Goal: Task Accomplishment & Management: Use online tool/utility

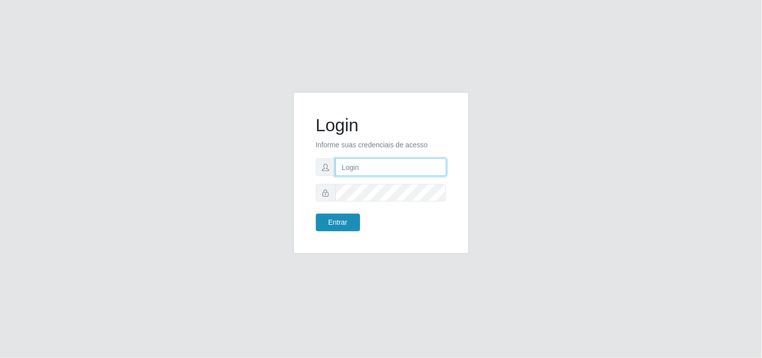
type input "[EMAIL_ADDRESS][DOMAIN_NAME]"
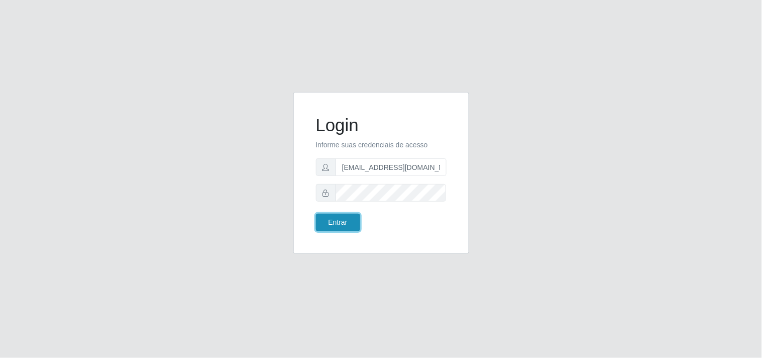
click at [331, 228] on button "Entrar" at bounding box center [338, 222] width 44 height 18
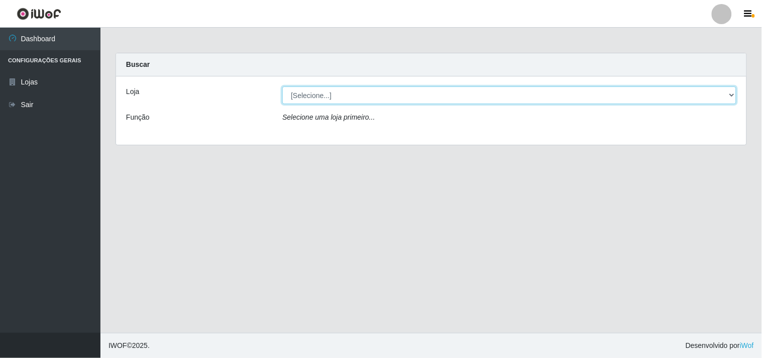
click at [730, 96] on select "[Selecione...] Hiper Queiroz - [GEOGRAPHIC_DATA]" at bounding box center [509, 95] width 454 height 18
select select "514"
click at [282, 86] on select "[Selecione...] Hiper Queiroz - [GEOGRAPHIC_DATA]" at bounding box center [509, 95] width 454 height 18
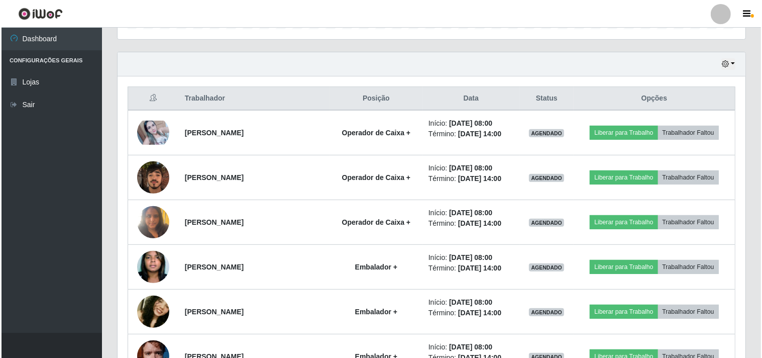
scroll to position [310, 0]
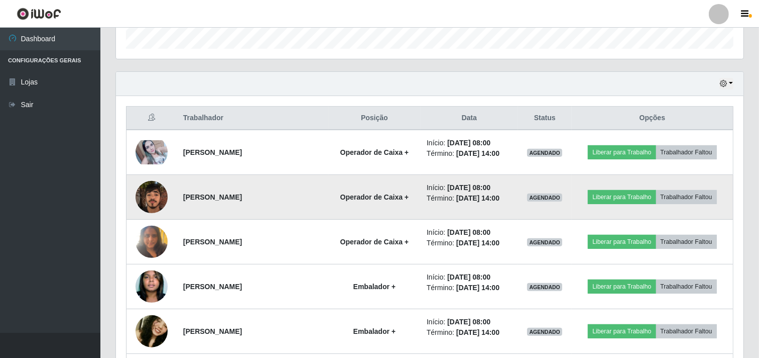
click at [148, 194] on img at bounding box center [152, 196] width 32 height 43
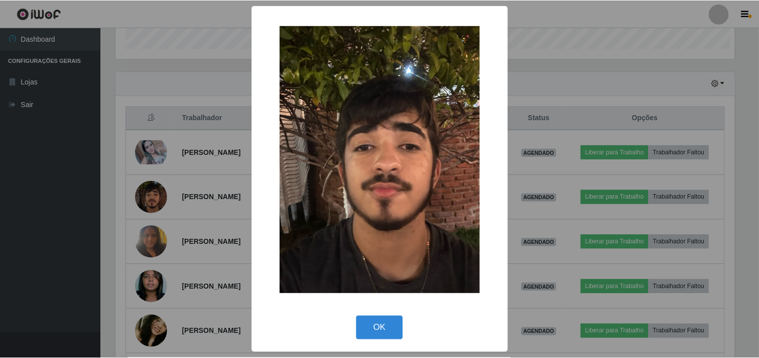
scroll to position [208, 621]
drag, startPoint x: 18, startPoint y: 166, endPoint x: 58, endPoint y: 181, distance: 43.1
click at [19, 167] on div "× OK Cancel" at bounding box center [381, 179] width 762 height 358
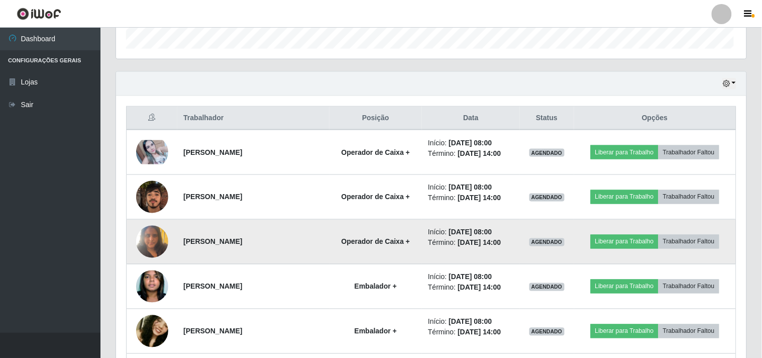
scroll to position [208, 628]
click at [156, 244] on img at bounding box center [152, 241] width 32 height 43
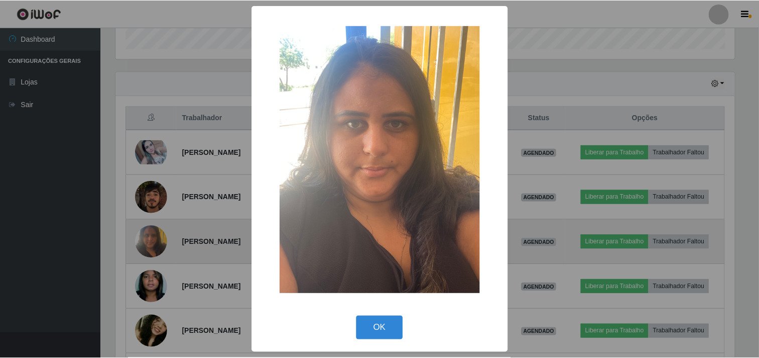
scroll to position [208, 621]
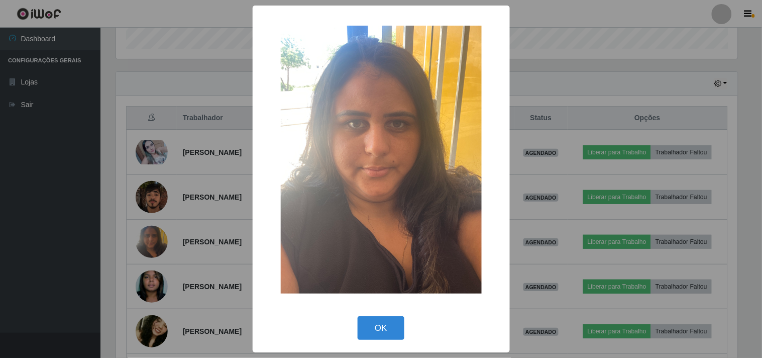
click at [42, 218] on div "× OK Cancel" at bounding box center [381, 179] width 762 height 358
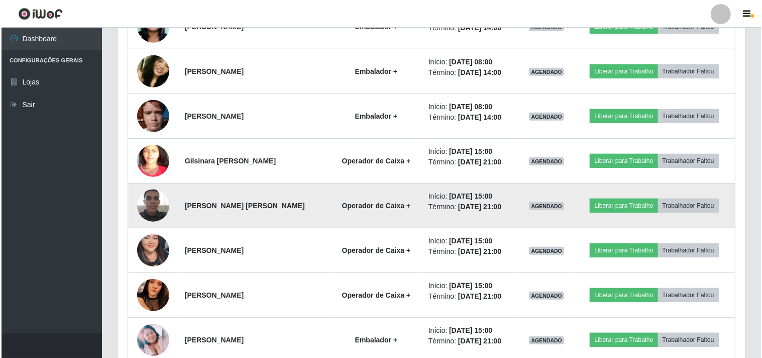
scroll to position [590, 0]
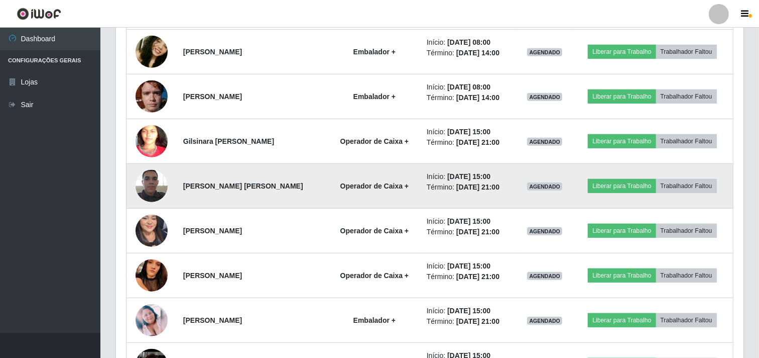
click at [159, 191] on img at bounding box center [152, 185] width 32 height 43
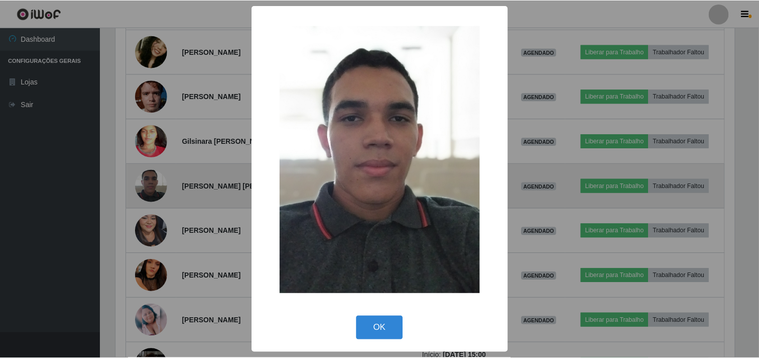
scroll to position [208, 621]
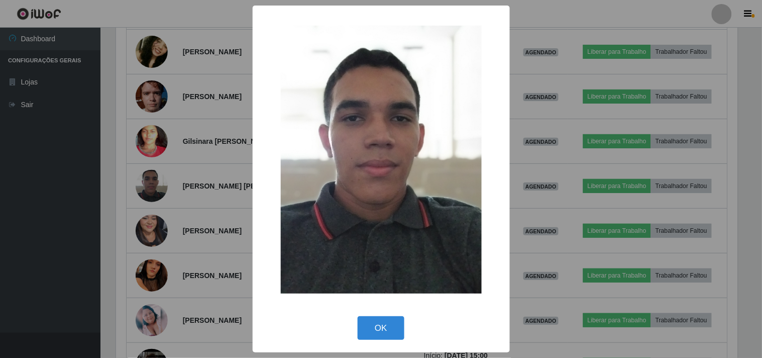
click at [81, 210] on div "× OK Cancel" at bounding box center [381, 179] width 762 height 358
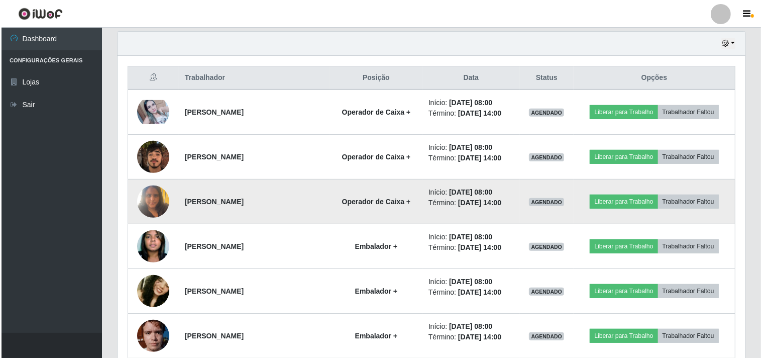
scroll to position [367, 0]
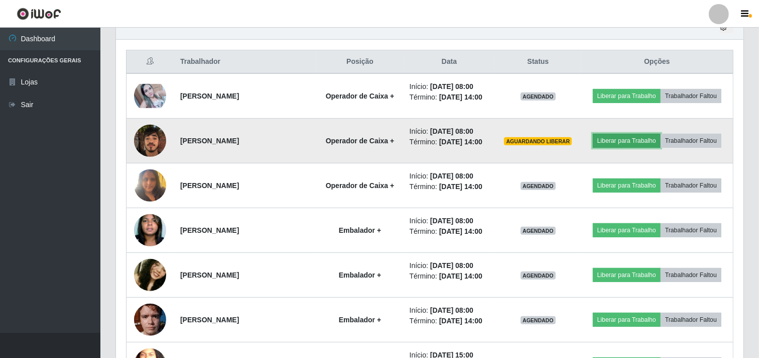
click at [614, 139] on button "Liberar para Trabalho" at bounding box center [627, 141] width 68 height 14
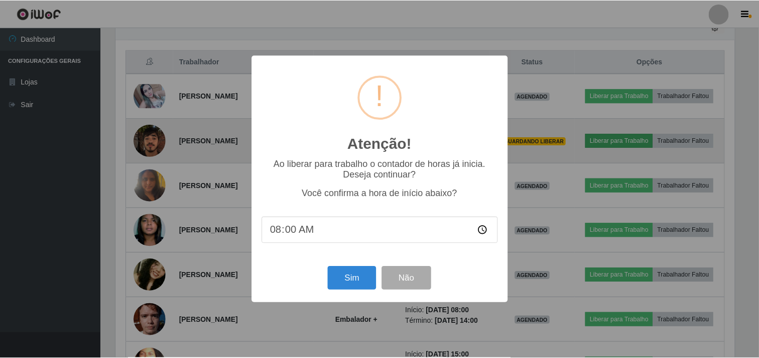
scroll to position [208, 621]
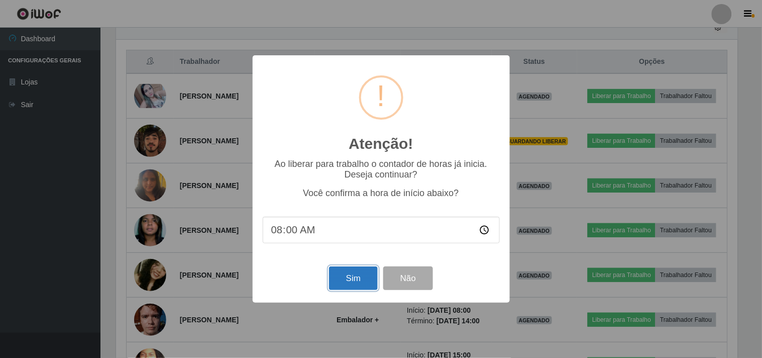
click at [338, 278] on button "Sim" at bounding box center [353, 278] width 49 height 24
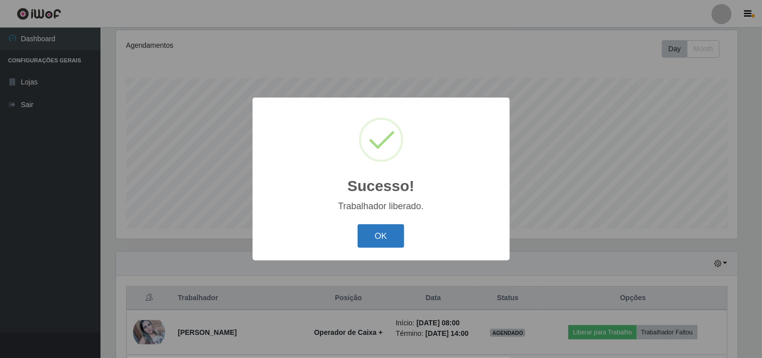
click at [383, 235] on button "OK" at bounding box center [381, 236] width 47 height 24
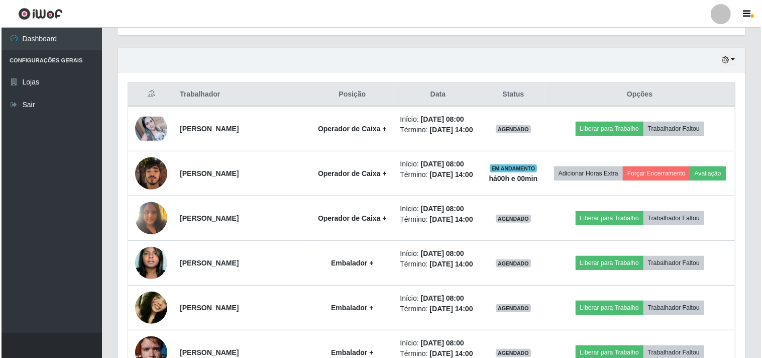
scroll to position [354, 0]
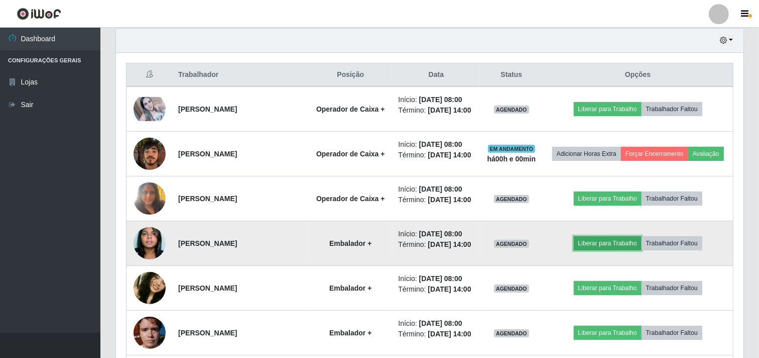
click at [603, 239] on button "Liberar para Trabalho" at bounding box center [608, 243] width 68 height 14
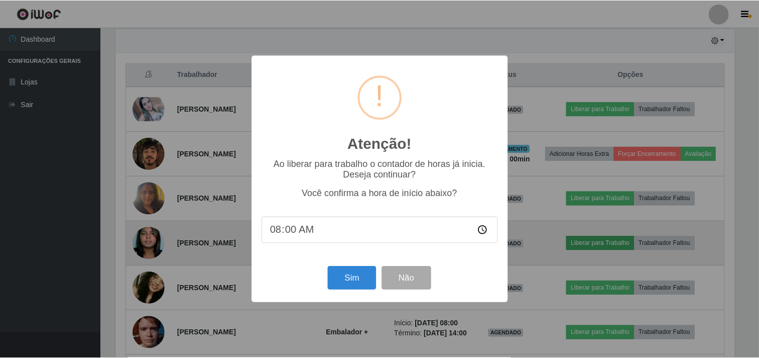
scroll to position [208, 621]
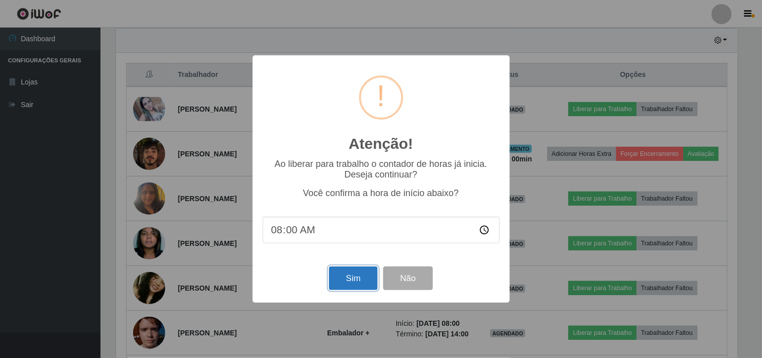
click at [350, 275] on button "Sim" at bounding box center [353, 278] width 49 height 24
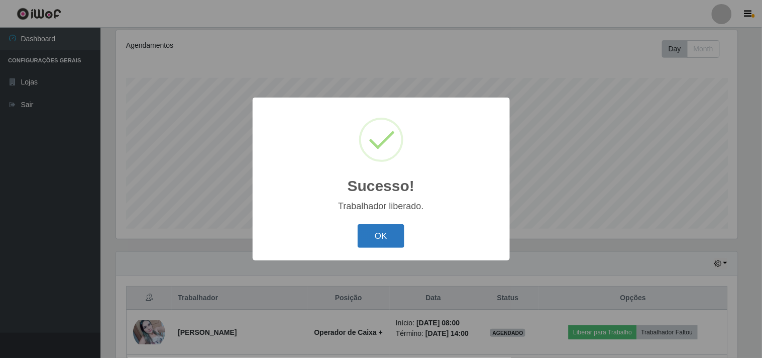
click at [384, 234] on button "OK" at bounding box center [381, 236] width 47 height 24
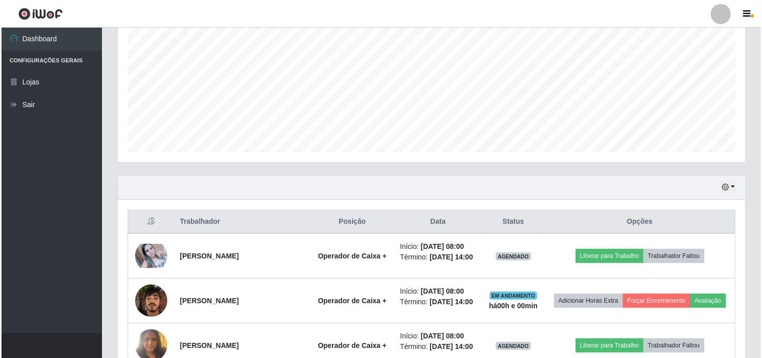
scroll to position [242, 0]
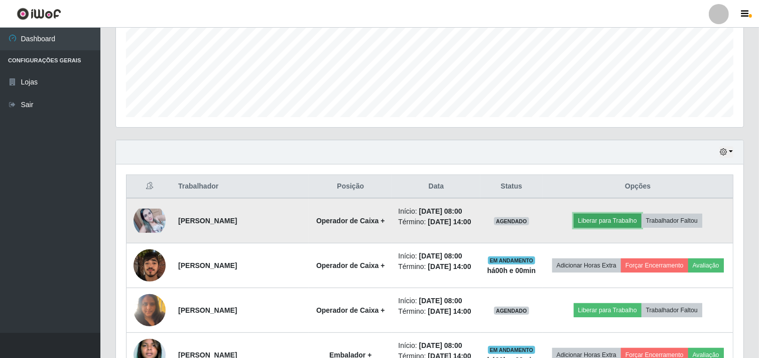
click at [630, 221] on button "Liberar para Trabalho" at bounding box center [608, 220] width 68 height 14
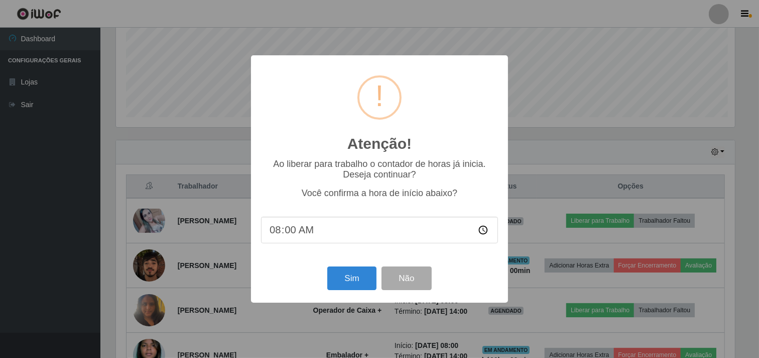
scroll to position [208, 621]
click at [349, 278] on button "Sim" at bounding box center [353, 278] width 49 height 24
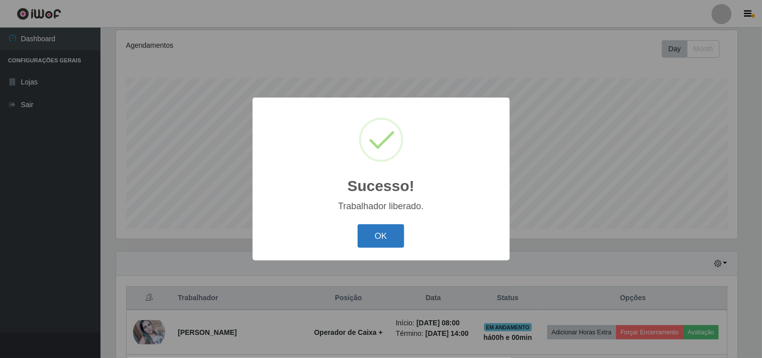
click at [388, 242] on button "OK" at bounding box center [381, 236] width 47 height 24
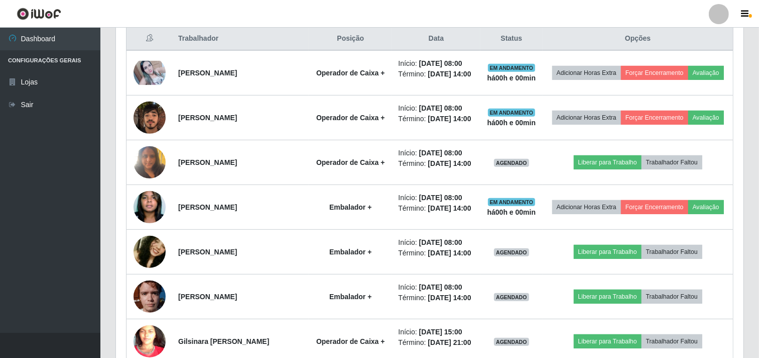
scroll to position [409, 0]
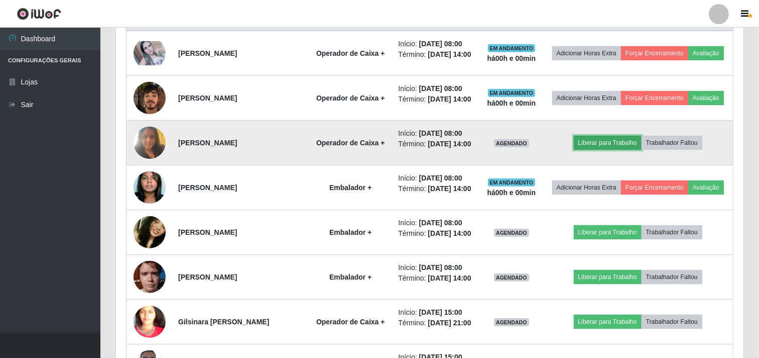
click at [593, 142] on button "Liberar para Trabalho" at bounding box center [608, 143] width 68 height 14
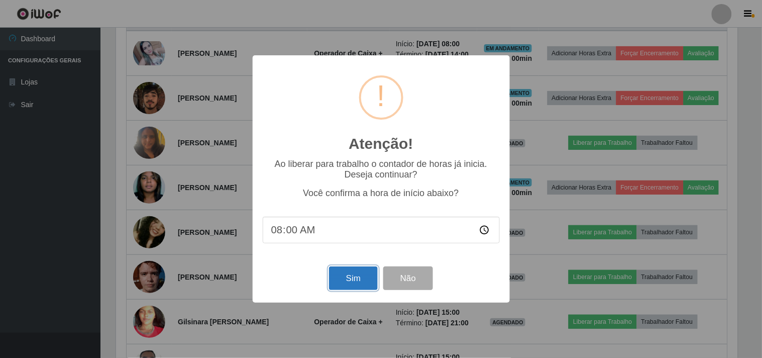
click at [344, 282] on button "Sim" at bounding box center [353, 278] width 49 height 24
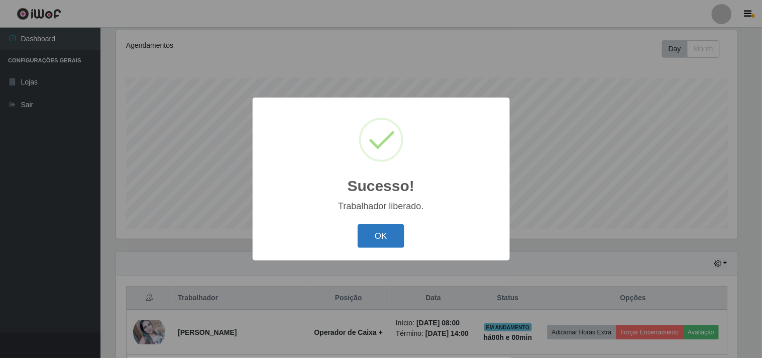
click at [381, 238] on button "OK" at bounding box center [381, 236] width 47 height 24
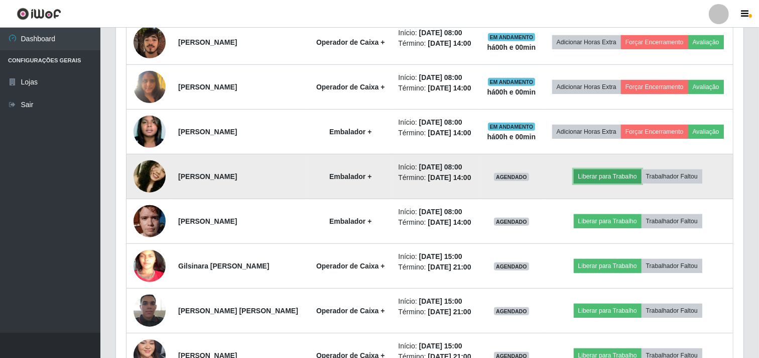
click at [603, 181] on button "Liberar para Trabalho" at bounding box center [608, 176] width 68 height 14
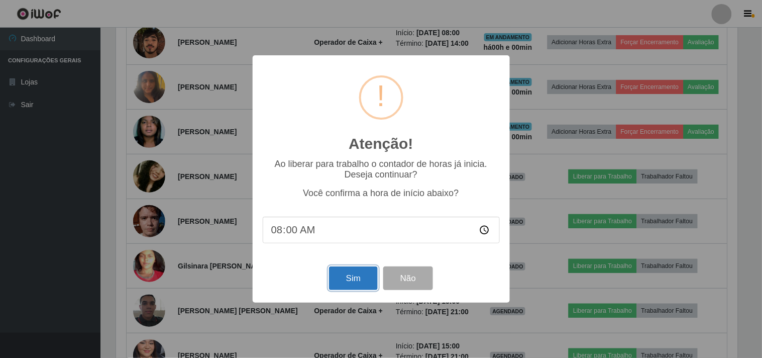
click at [354, 277] on button "Sim" at bounding box center [353, 278] width 49 height 24
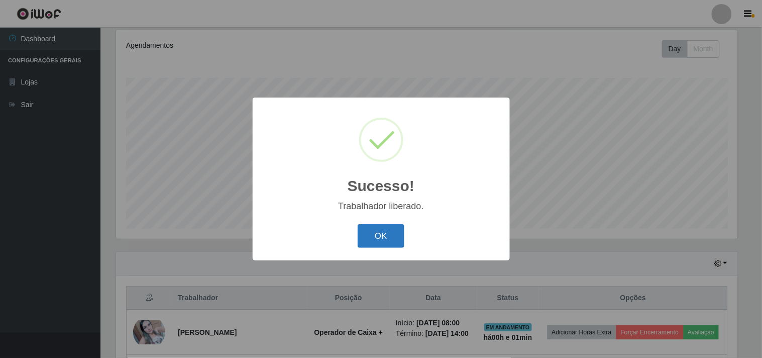
click at [387, 237] on button "OK" at bounding box center [381, 236] width 47 height 24
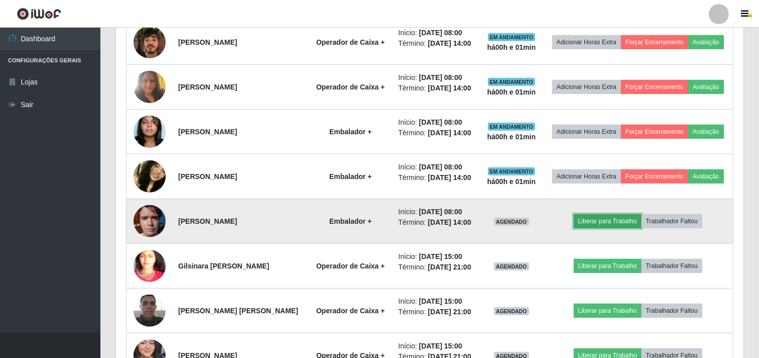
click at [606, 219] on button "Liberar para Trabalho" at bounding box center [608, 221] width 68 height 14
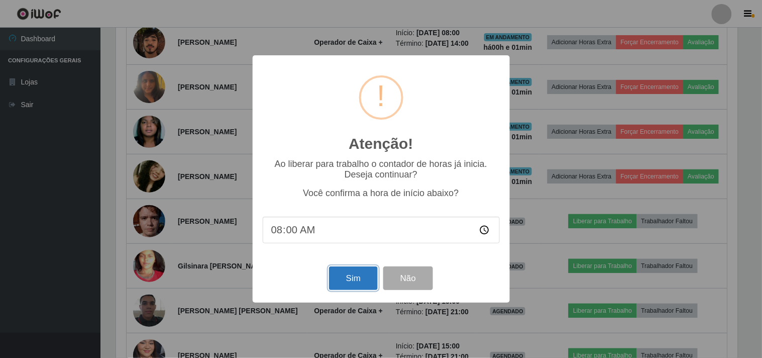
click at [352, 284] on button "Sim" at bounding box center [353, 278] width 49 height 24
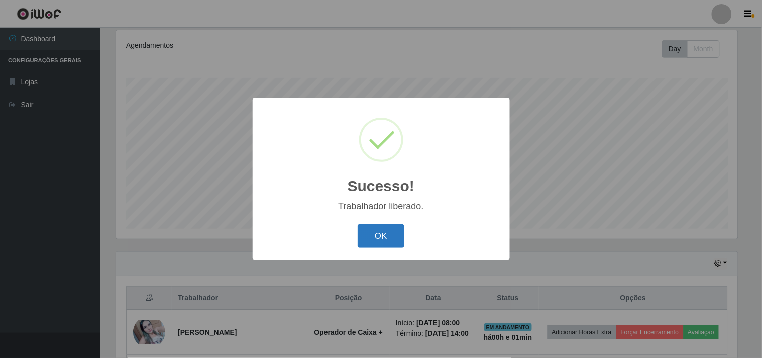
click at [385, 235] on button "OK" at bounding box center [381, 236] width 47 height 24
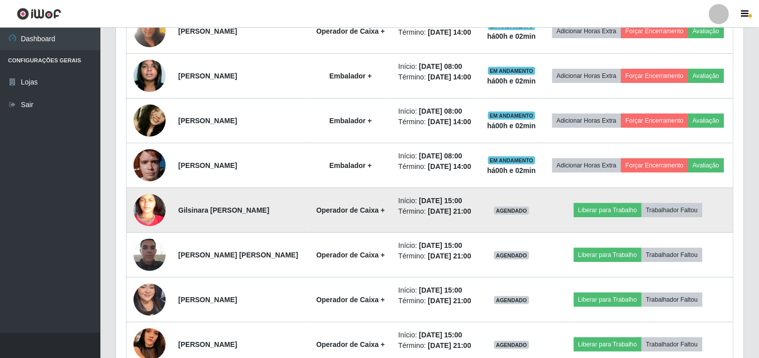
scroll to position [576, 0]
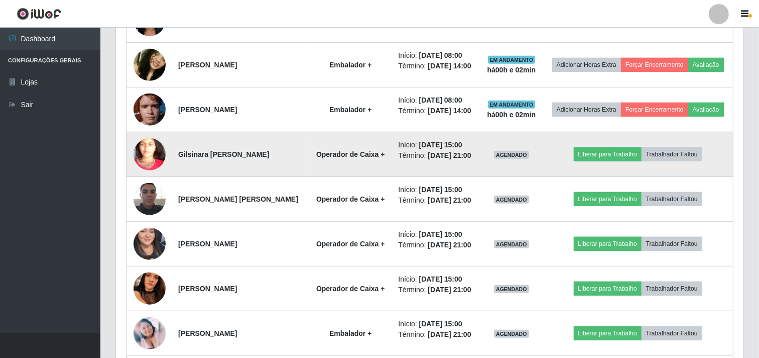
click at [137, 151] on img at bounding box center [150, 155] width 32 height 70
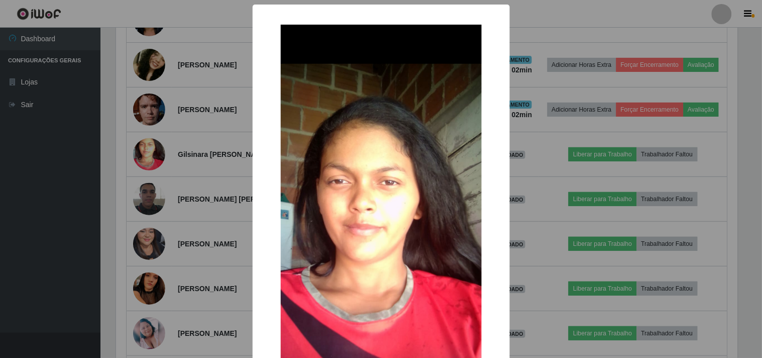
click at [63, 183] on div "× OK Cancel" at bounding box center [381, 179] width 762 height 358
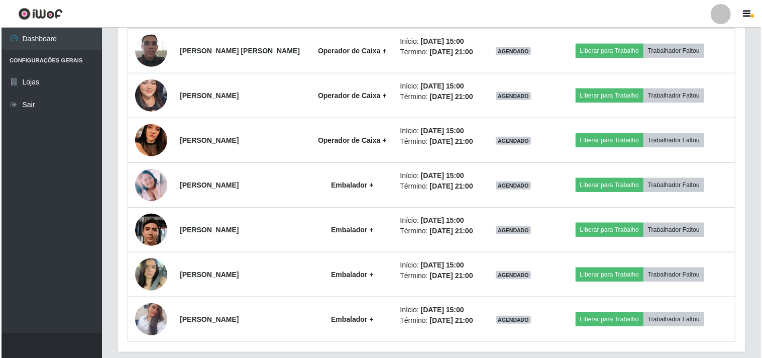
scroll to position [744, 0]
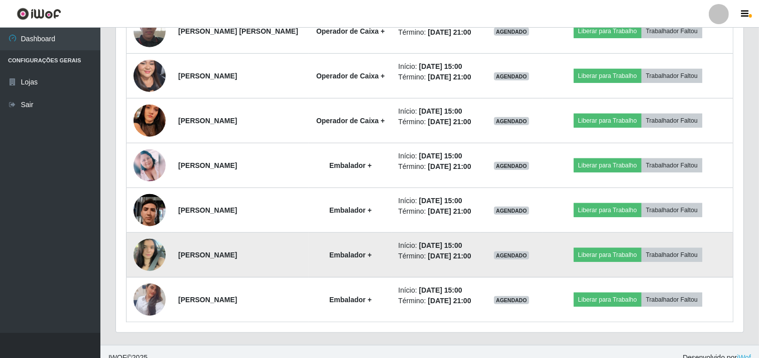
click at [143, 258] on img at bounding box center [150, 254] width 32 height 43
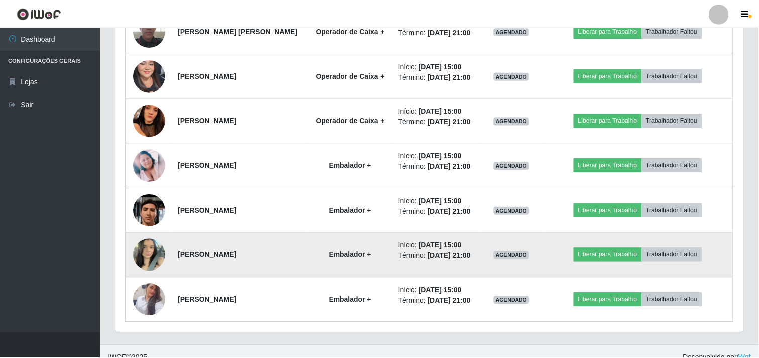
scroll to position [208, 621]
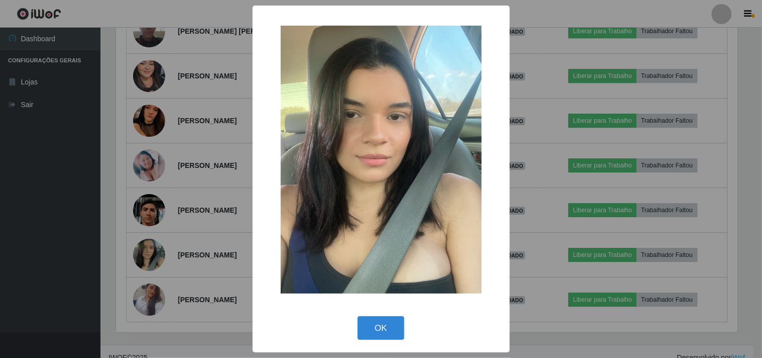
click at [66, 252] on div "× OK Cancel" at bounding box center [381, 179] width 762 height 358
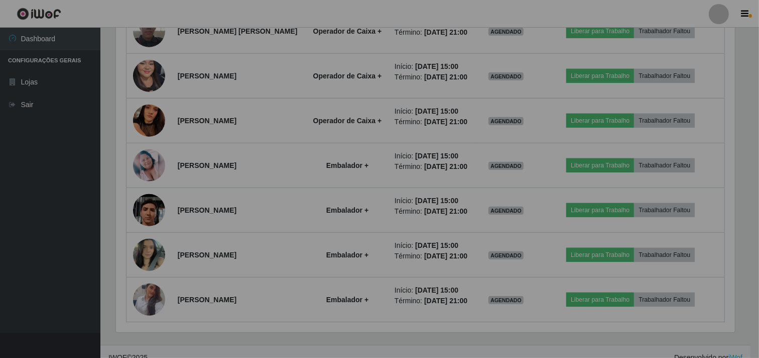
scroll to position [208, 628]
